Goal: Transaction & Acquisition: Subscribe to service/newsletter

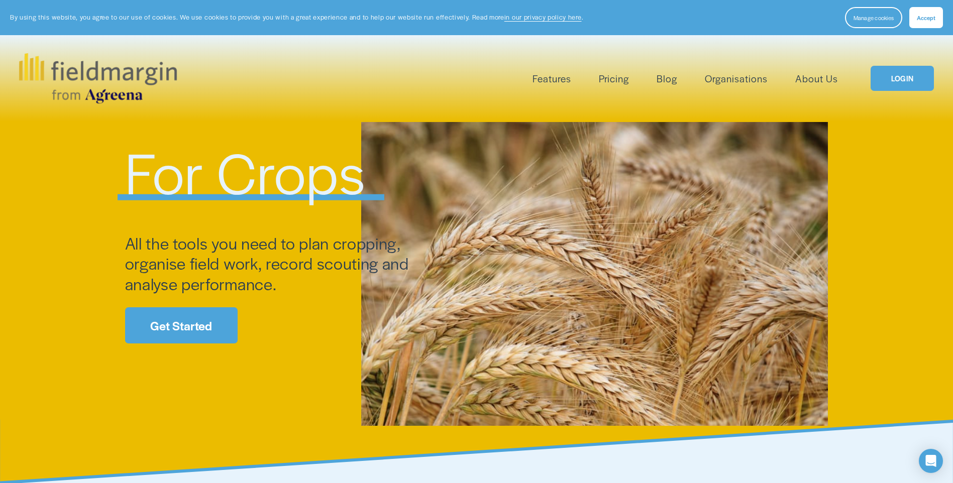
click at [189, 328] on link "Get Started" at bounding box center [181, 326] width 113 height 36
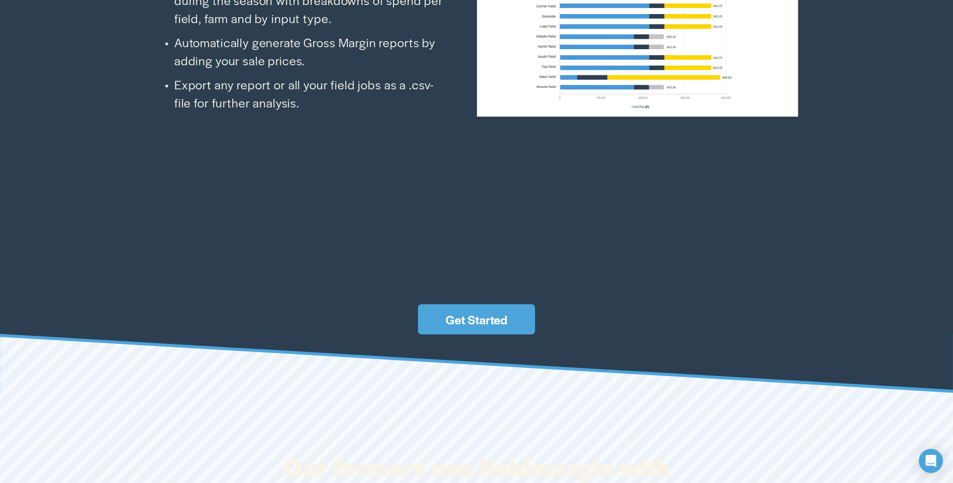
scroll to position [3247, 0]
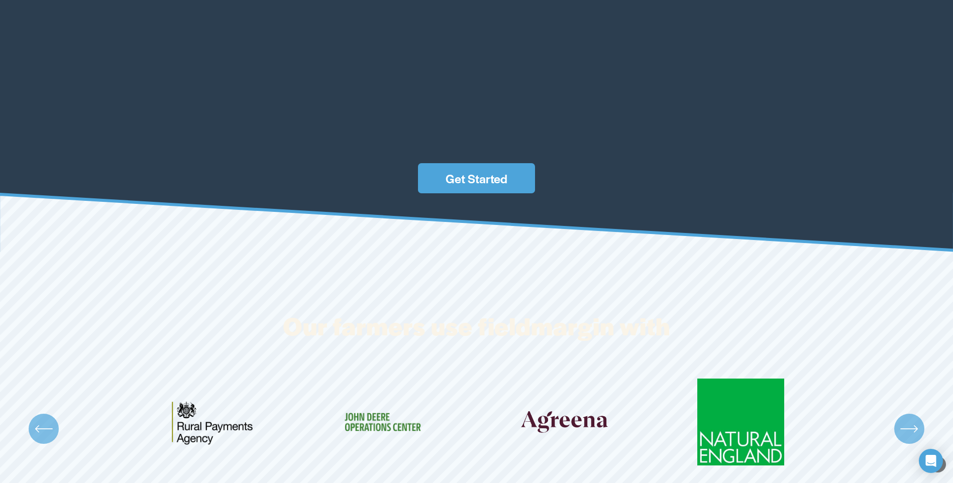
click at [493, 184] on link "Get Started" at bounding box center [476, 178] width 117 height 30
